Goal: Information Seeking & Learning: Learn about a topic

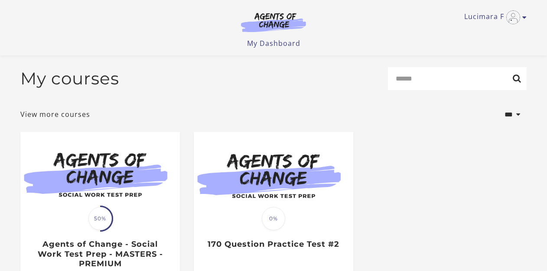
scroll to position [125, 0]
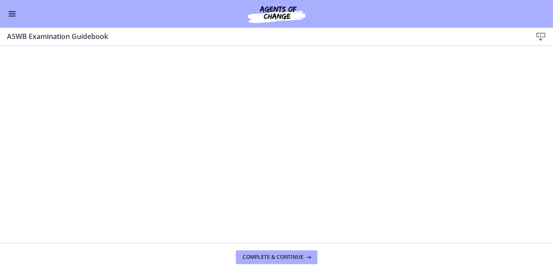
click at [13, 18] on button "Enable menu" at bounding box center [12, 14] width 10 height 10
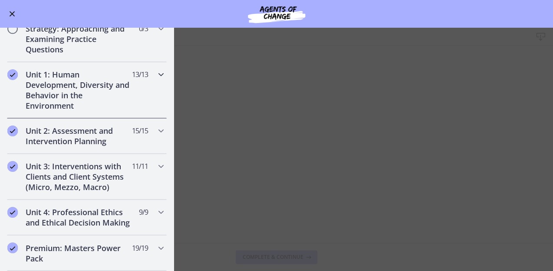
scroll to position [416, 0]
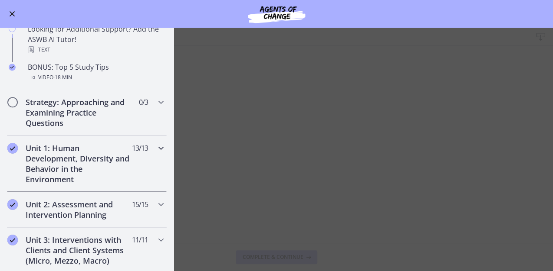
click at [57, 165] on h2 "Unit 1: Human Development, Diversity and Behavior in the Environment" at bounding box center [79, 164] width 106 height 42
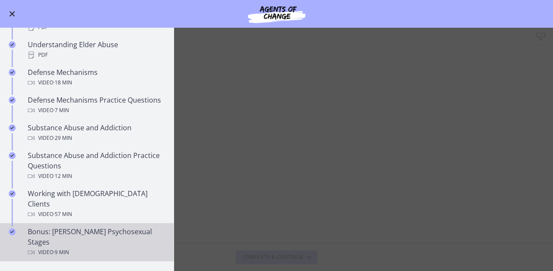
scroll to position [520, 0]
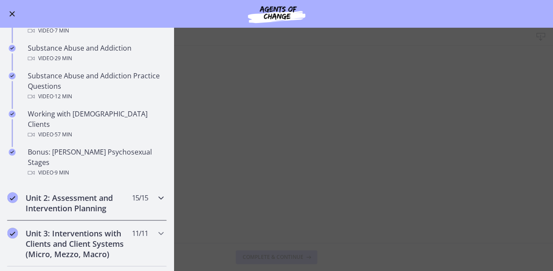
click at [88, 193] on h2 "Unit 2: Assessment and Intervention Planning" at bounding box center [79, 203] width 106 height 21
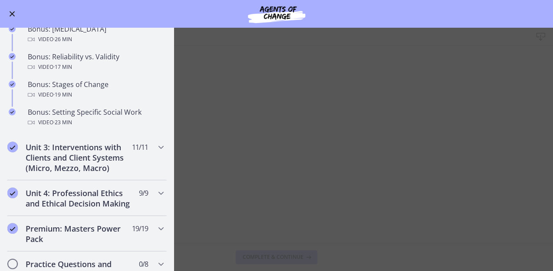
scroll to position [694, 0]
click at [80, 160] on h2 "Unit 3: Interventions with Clients and Client Systems (Micro, Mezzo, Macro)" at bounding box center [79, 156] width 106 height 31
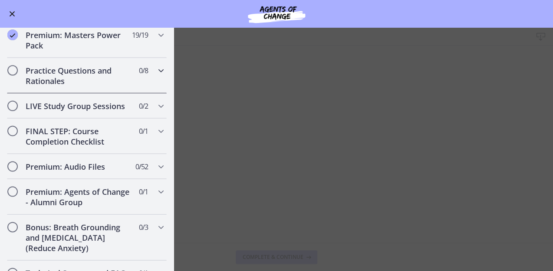
scroll to position [554, 0]
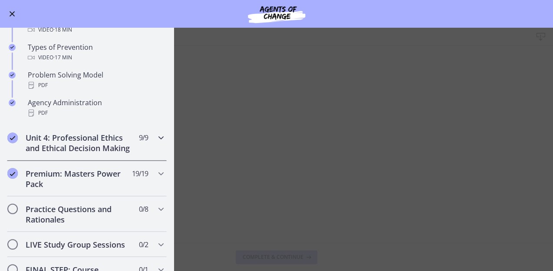
click at [88, 147] on h2 "Unit 4: Professional Ethics and Ethical Decision Making" at bounding box center [79, 143] width 106 height 21
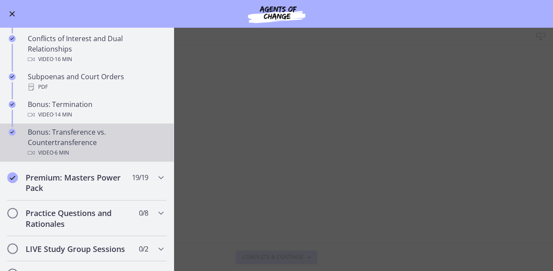
scroll to position [520, 0]
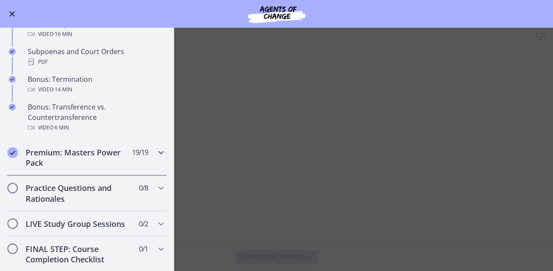
click at [90, 162] on h2 "Premium: Masters Power Pack" at bounding box center [79, 157] width 106 height 21
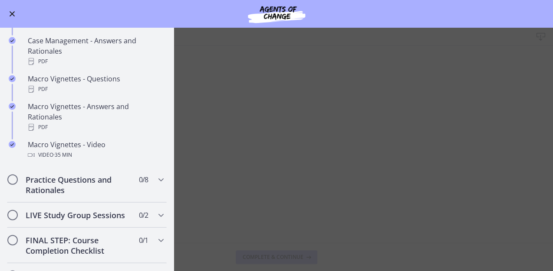
scroll to position [867, 0]
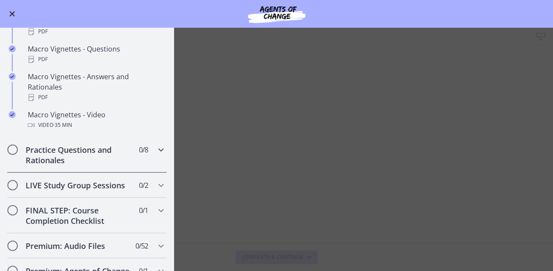
click at [78, 166] on h2 "Practice Questions and Rationales" at bounding box center [79, 155] width 106 height 21
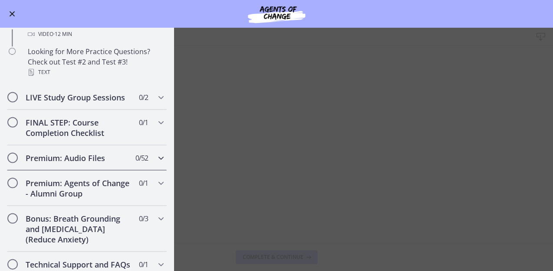
scroll to position [594, 0]
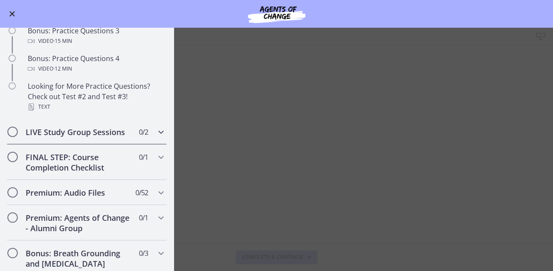
click at [94, 137] on h2 "LIVE Study Group Sessions" at bounding box center [79, 132] width 106 height 10
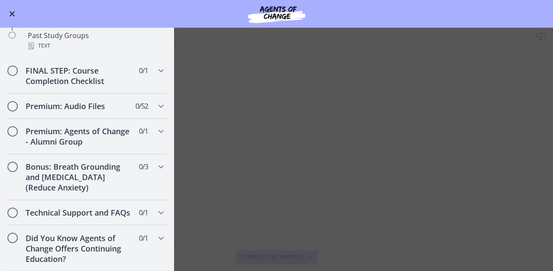
scroll to position [500, 0]
click at [79, 69] on h2 "FINAL STEP: Course Completion Checklist" at bounding box center [79, 75] width 106 height 21
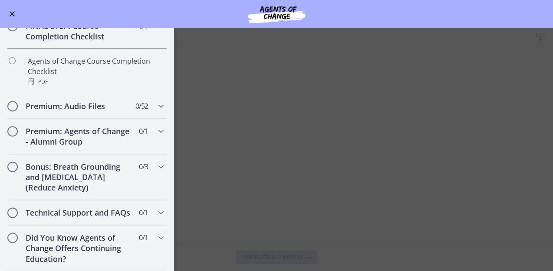
scroll to position [463, 0]
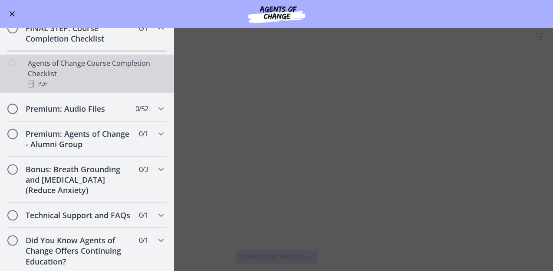
click at [80, 77] on div "Agents of Change Course Completion Checklist PDF" at bounding box center [95, 73] width 135 height 31
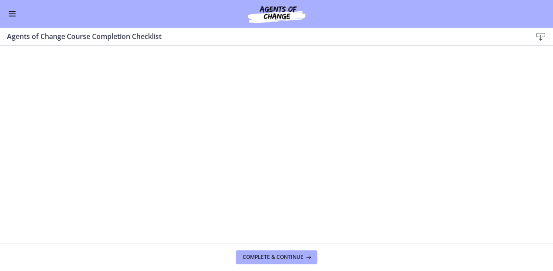
click at [10, 15] on button "Enable menu" at bounding box center [12, 14] width 10 height 10
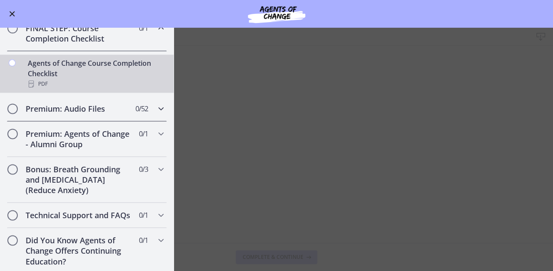
click at [70, 114] on h2 "Premium: Audio Files" at bounding box center [79, 109] width 106 height 10
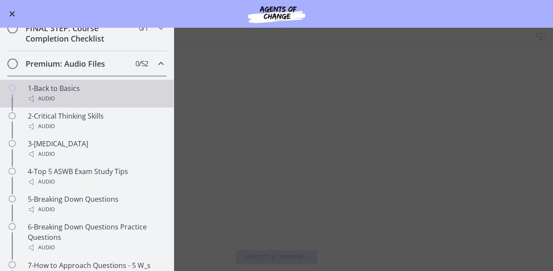
click at [61, 104] on div "Audio" at bounding box center [95, 99] width 135 height 10
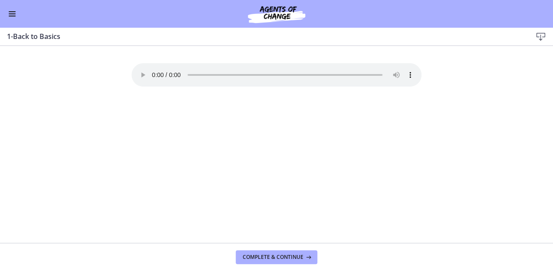
click at [16, 16] on button "Enable menu" at bounding box center [12, 14] width 10 height 10
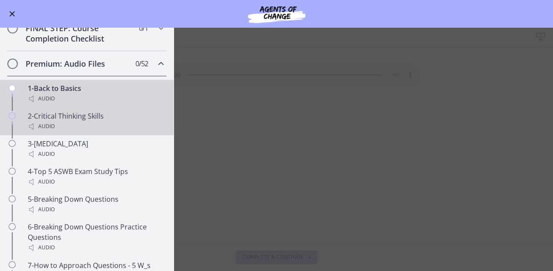
click at [68, 132] on div "Audio" at bounding box center [95, 126] width 135 height 10
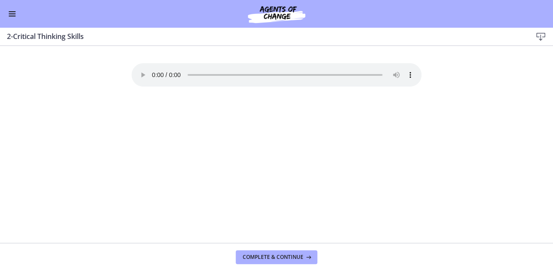
click at [390, 114] on div "Your browser doesn't support the audio element. Download it here" at bounding box center [276, 153] width 304 height 180
click at [11, 13] on span "Enable menu" at bounding box center [12, 13] width 7 height 1
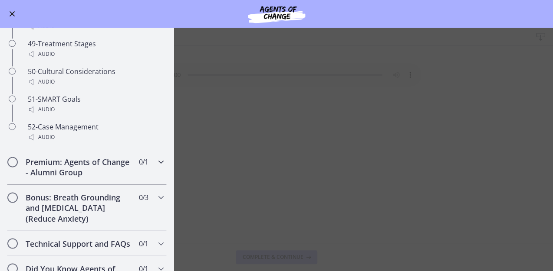
scroll to position [1930, 0]
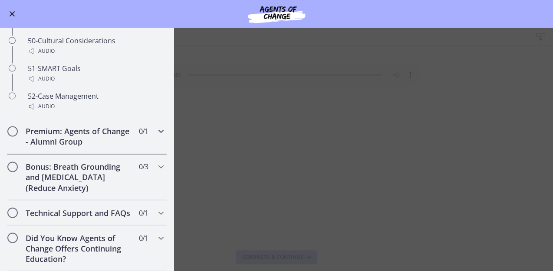
click at [78, 126] on h2 "Premium: Agents of Change - Alumni Group" at bounding box center [79, 136] width 106 height 21
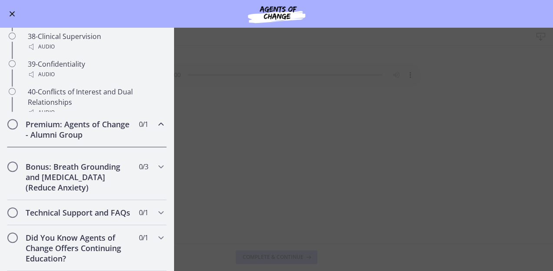
scroll to position [473, 0]
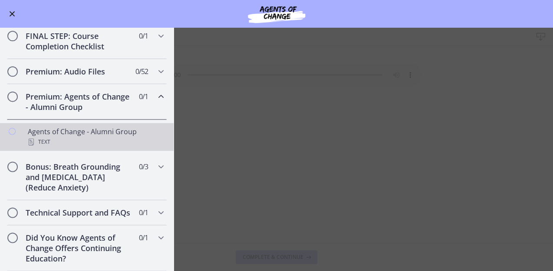
click at [90, 137] on div "Text" at bounding box center [95, 142] width 135 height 10
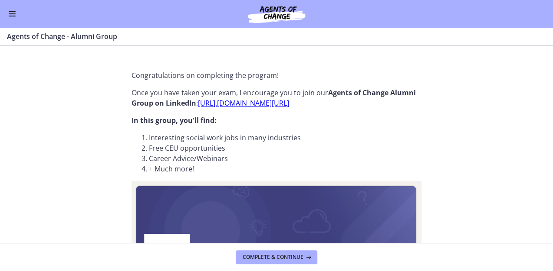
scroll to position [160, 0]
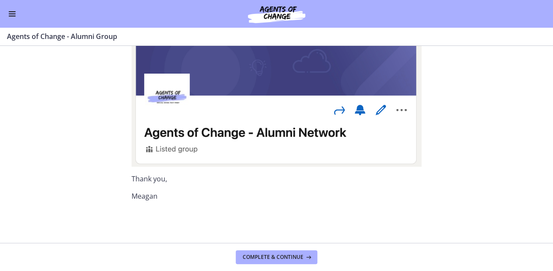
click at [10, 18] on button "Enable menu" at bounding box center [12, 14] width 10 height 10
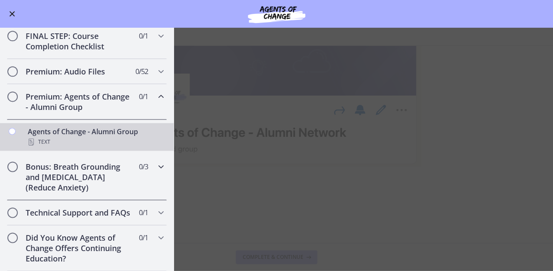
click at [78, 164] on h2 "Bonus: Breath Grounding and [MEDICAL_DATA] (Reduce Anxiety)" at bounding box center [79, 177] width 106 height 31
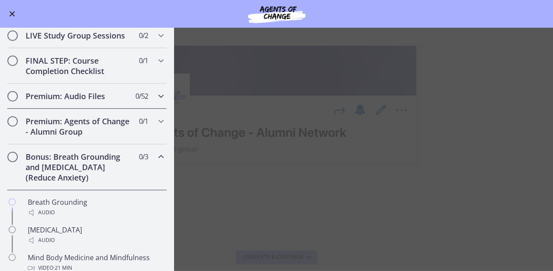
scroll to position [320, 0]
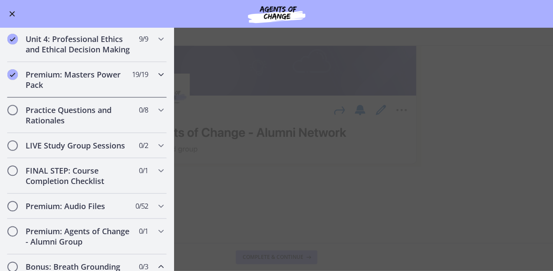
click at [61, 90] on h2 "Premium: Masters Power Pack" at bounding box center [79, 79] width 106 height 21
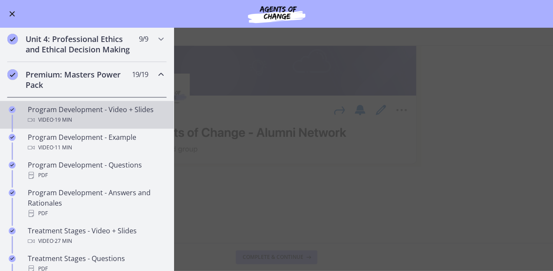
click at [72, 125] on span "· 19 min" at bounding box center [62, 120] width 19 height 10
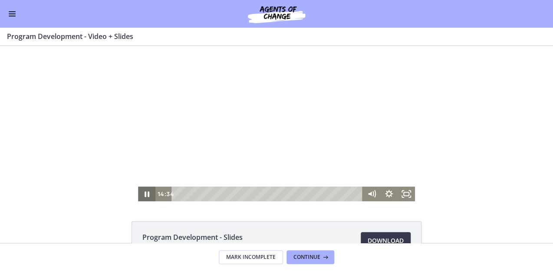
click at [139, 196] on icon "Pause" at bounding box center [146, 194] width 17 height 15
click at [141, 195] on icon "Play Video" at bounding box center [147, 195] width 21 height 18
click at [140, 195] on icon "Pause" at bounding box center [146, 194] width 17 height 15
